Goal: Task Accomplishment & Management: Complete application form

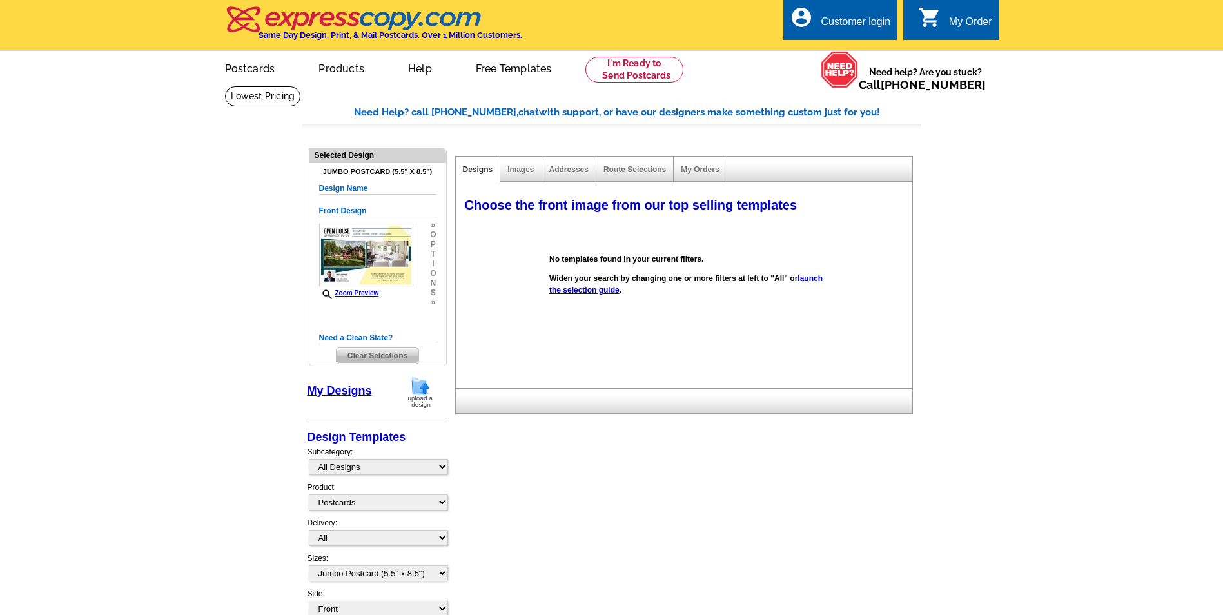
select select "1"
select select "2"
click at [856, 26] on div "Customer login" at bounding box center [856, 25] width 70 height 18
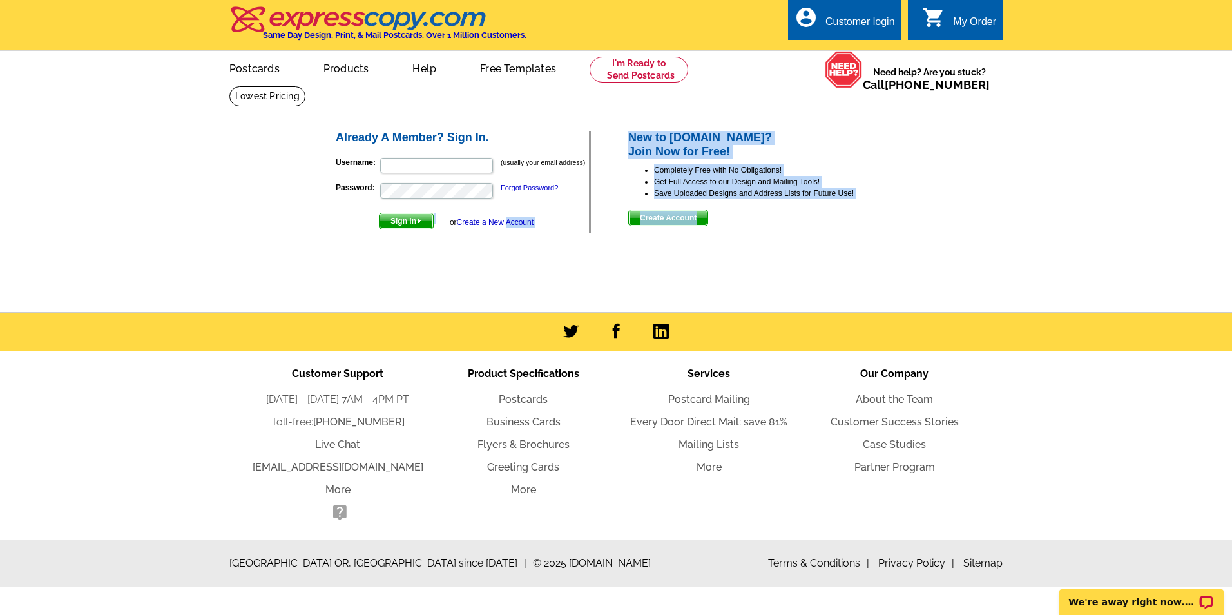
drag, startPoint x: 507, startPoint y: 222, endPoint x: 514, endPoint y: 256, distance: 34.9
click at [514, 256] on div "Already A Member? Sign In. Username: (usually your email address) Password: For…" at bounding box center [617, 182] width 617 height 156
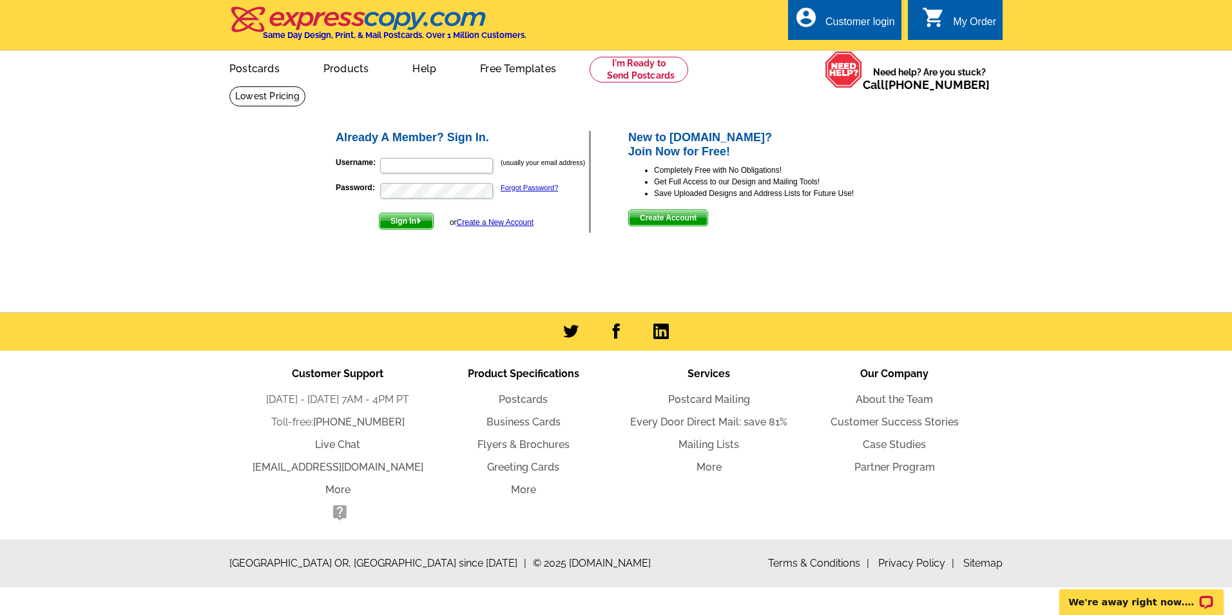
click at [681, 220] on span "Create Account" at bounding box center [668, 217] width 79 height 15
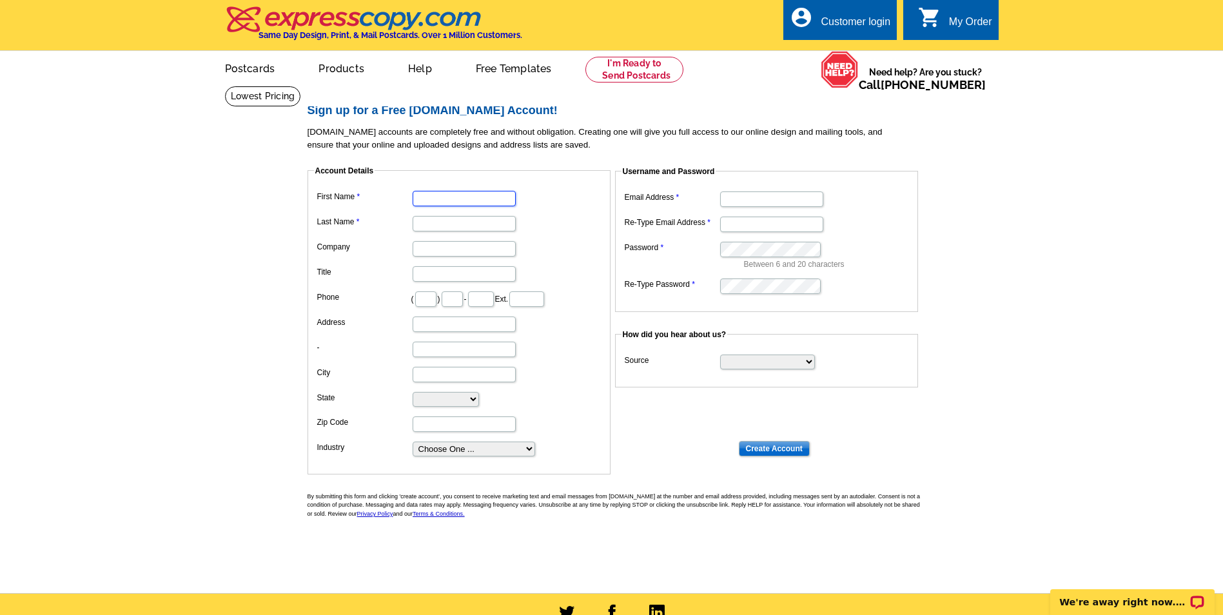
click at [455, 198] on input "First Name" at bounding box center [464, 198] width 103 height 15
type input "Emi"
type input "Kuriyama"
type input "Moana Realty LLC"
type input "808"
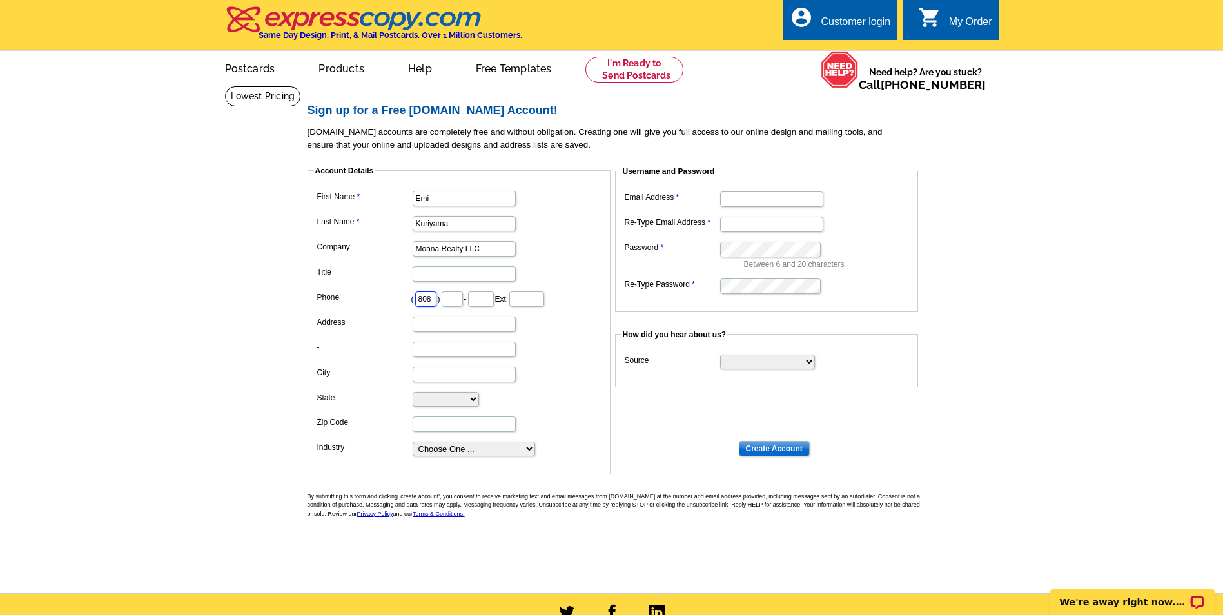
type input "291"
type input "2258"
type input "[STREET_ADDRESS]"
type input "Suite 201"
type input "[GEOGRAPHIC_DATA]"
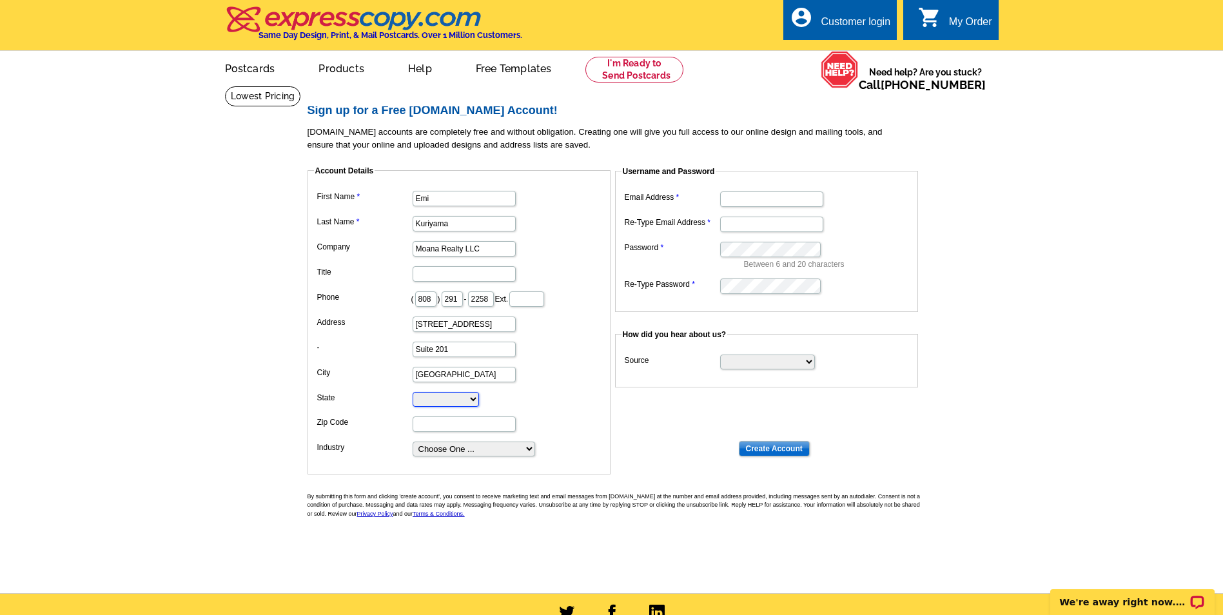
select select "HI"
type input "96814"
type input "[EMAIL_ADDRESS][DOMAIN_NAME]"
click at [538, 242] on dd "Moana Realty LLC" at bounding box center [459, 248] width 290 height 20
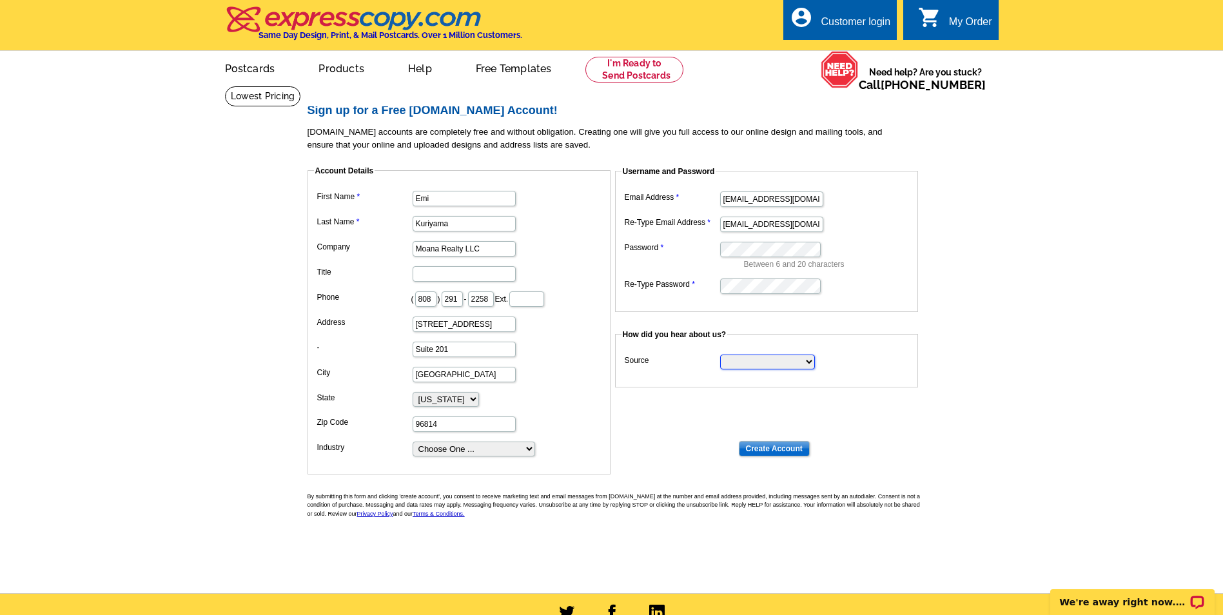
click at [810, 363] on select "Search Engine Television Ad Direct Mail Postcard Email Referred by a friend Oth…" at bounding box center [767, 362] width 95 height 15
click at [999, 374] on main "Sign up for a Free expresscopy.com Account! expresscopy.com accounts are comple…" at bounding box center [611, 339] width 1223 height 507
click at [788, 448] on input "Create Account" at bounding box center [774, 448] width 71 height 15
